Goal: Task Accomplishment & Management: Use online tool/utility

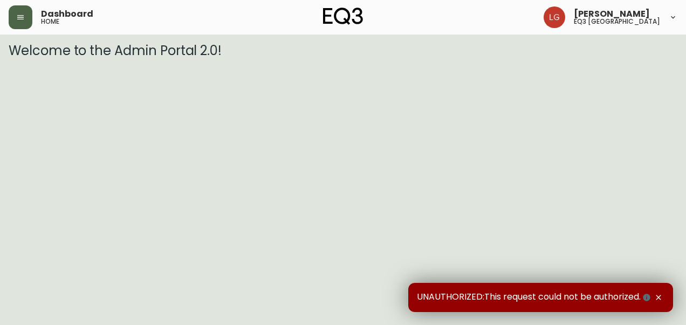
click at [23, 21] on icon "button" at bounding box center [20, 17] width 9 height 9
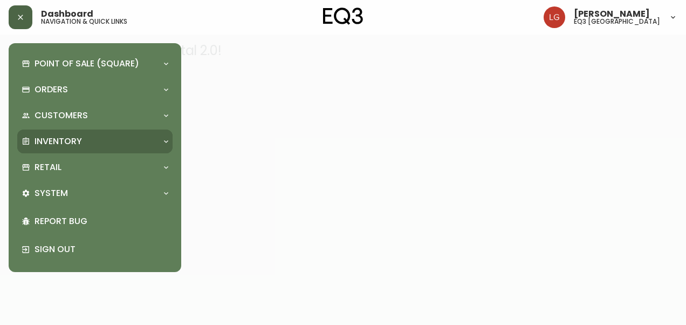
click at [54, 143] on p "Inventory" at bounding box center [58, 141] width 47 height 12
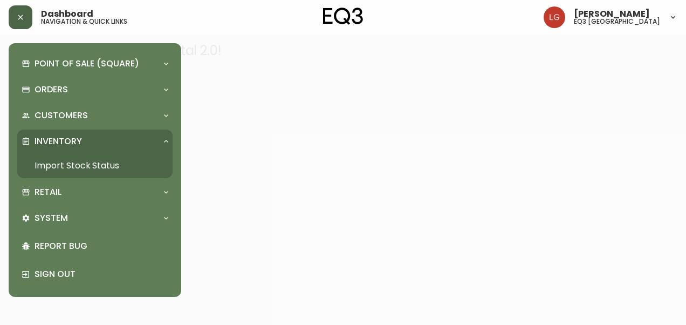
click at [63, 168] on link "Import Stock Status" at bounding box center [94, 165] width 155 height 25
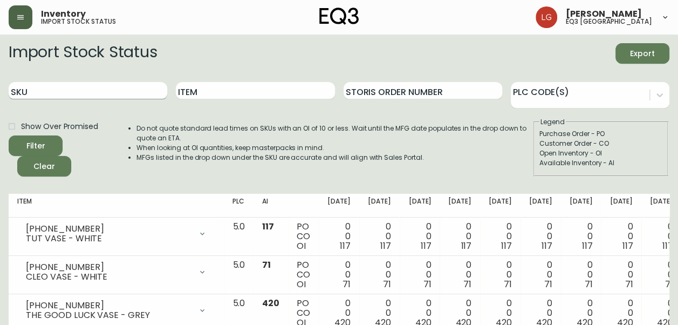
click at [121, 90] on input "SKU" at bounding box center [88, 90] width 159 height 17
paste input "3020-630-13-B"
type input "3020-630-13-B"
click at [9, 135] on button "Filter" at bounding box center [36, 145] width 54 height 20
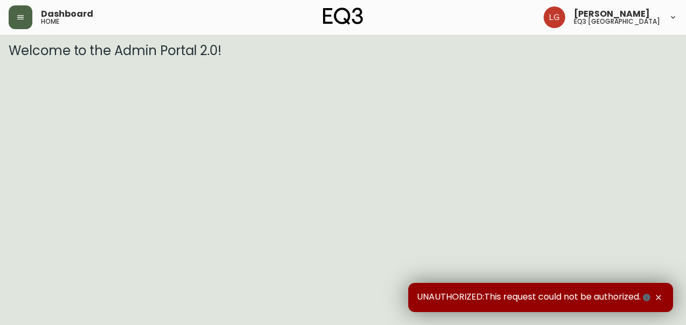
click at [19, 15] on icon "button" at bounding box center [20, 17] width 6 height 4
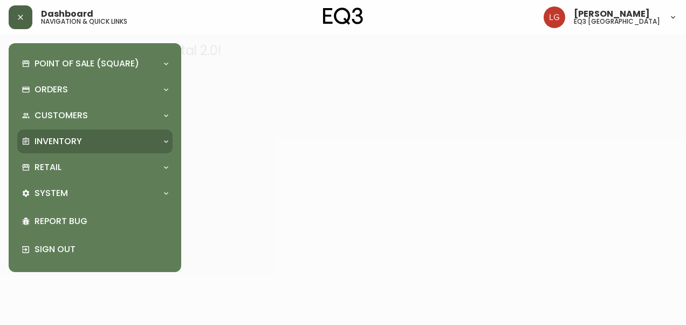
click at [58, 145] on p "Inventory" at bounding box center [58, 141] width 47 height 12
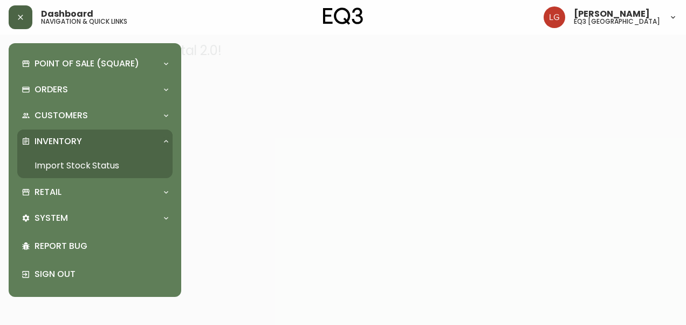
click at [73, 159] on link "Import Stock Status" at bounding box center [94, 165] width 155 height 25
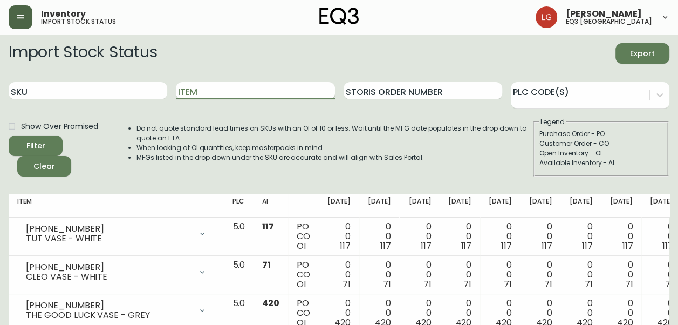
click at [226, 87] on input "Item" at bounding box center [255, 90] width 159 height 17
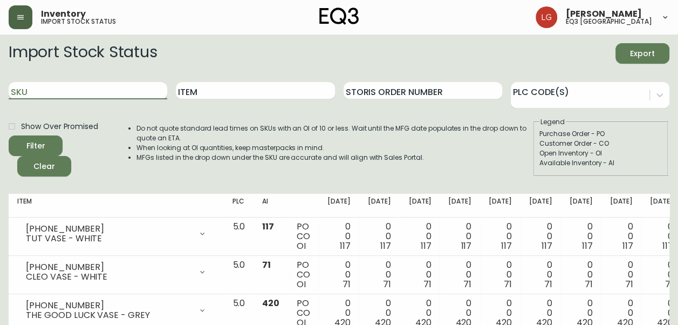
click at [136, 92] on input "SKU" at bounding box center [88, 90] width 159 height 17
paste input "3020-1000-13"
click at [9, 135] on button "Filter" at bounding box center [36, 145] width 54 height 20
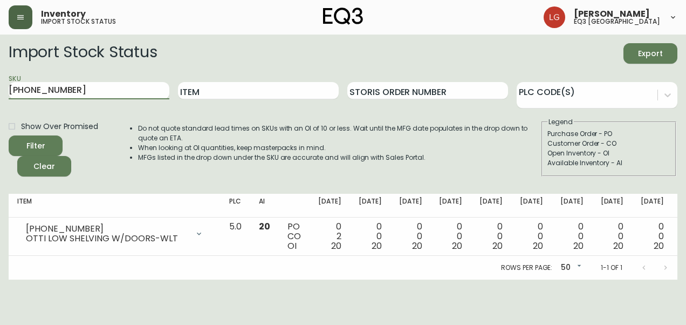
drag, startPoint x: 94, startPoint y: 88, endPoint x: 0, endPoint y: 98, distance: 94.4
click at [0, 98] on html "Inventory import stock status Larissa Gosek eq3 winnipeg Import Stock Status Ex…" at bounding box center [343, 139] width 686 height 279
paste input "7110-299-49"
type input "7110-299-49"
click at [9, 135] on button "Filter" at bounding box center [36, 145] width 54 height 20
